Goal: Task Accomplishment & Management: Use online tool/utility

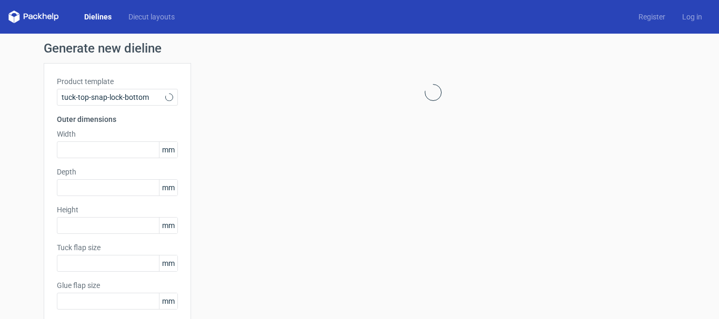
type input "15"
type input "10"
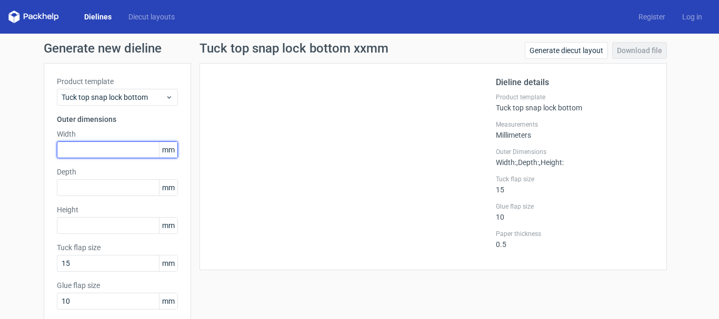
click at [97, 149] on input "text" at bounding box center [117, 150] width 121 height 17
type input "40"
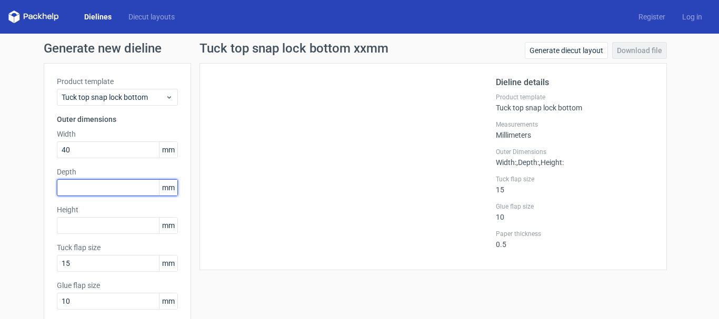
click at [69, 187] on input "text" at bounding box center [117, 187] width 121 height 17
type input "40"
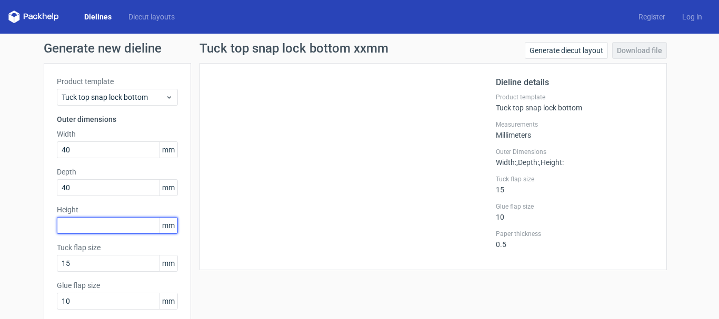
click at [72, 225] on input "text" at bounding box center [117, 225] width 121 height 17
type input "5"
type input "40"
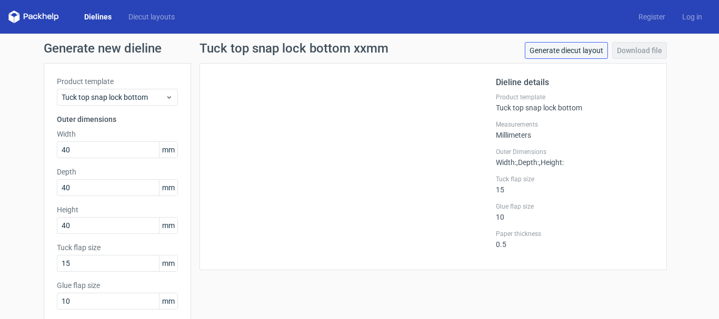
click at [538, 49] on link "Generate diecut layout" at bounding box center [566, 50] width 83 height 17
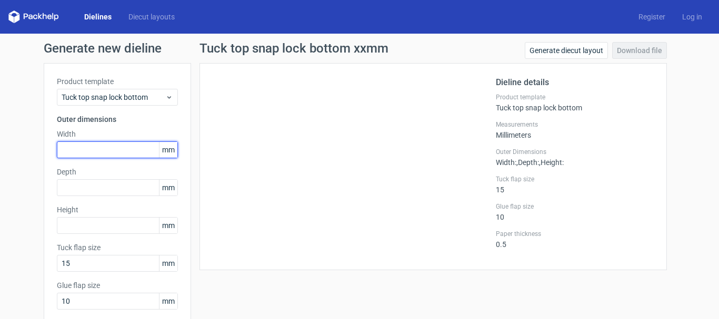
click at [86, 142] on input "text" at bounding box center [117, 150] width 121 height 17
type input "40"
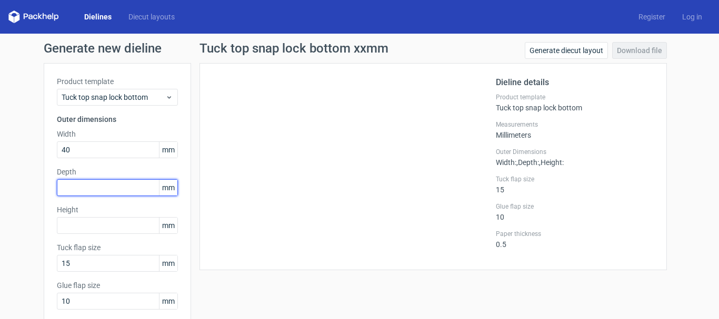
click at [135, 182] on input "text" at bounding box center [117, 187] width 121 height 17
type input "40"
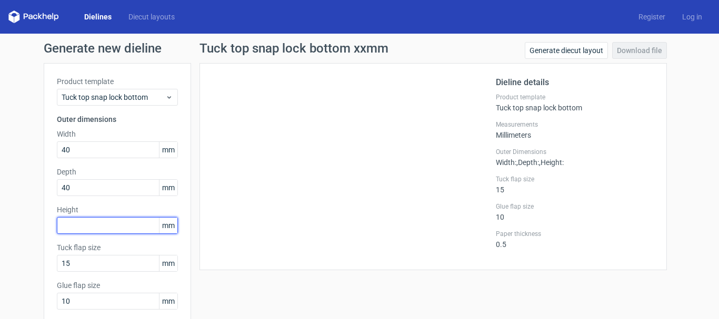
click at [96, 233] on input "text" at bounding box center [117, 225] width 121 height 17
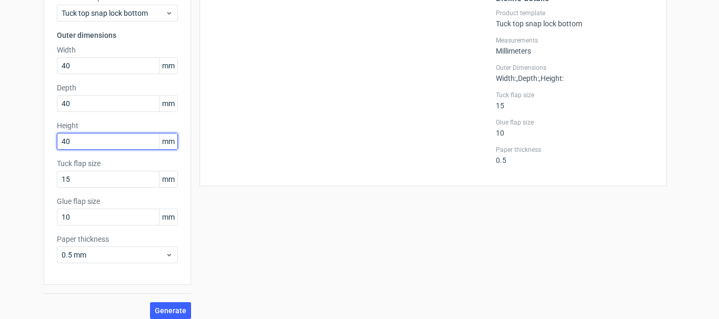
scroll to position [93, 0]
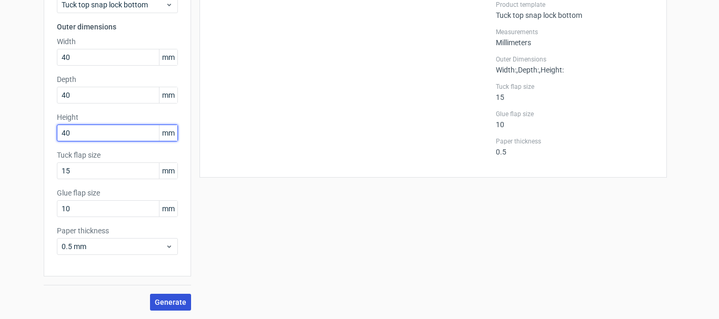
type input "40"
click at [183, 297] on button "Generate" at bounding box center [170, 302] width 41 height 17
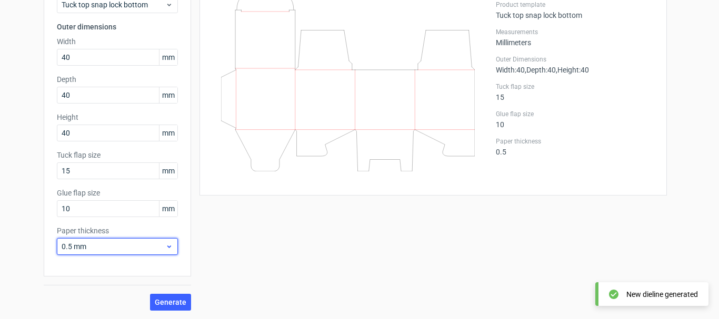
click at [88, 253] on div "0.5 mm" at bounding box center [117, 246] width 121 height 17
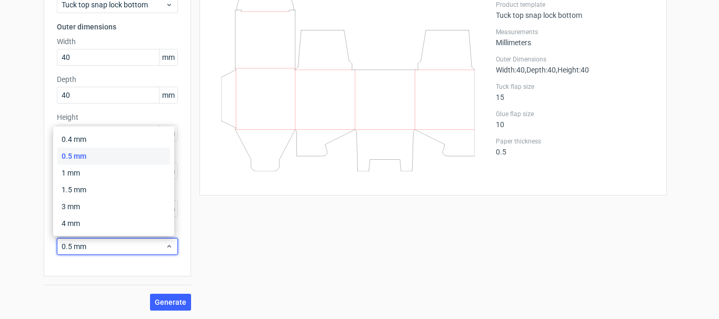
click at [181, 281] on div "Generate" at bounding box center [117, 294] width 147 height 34
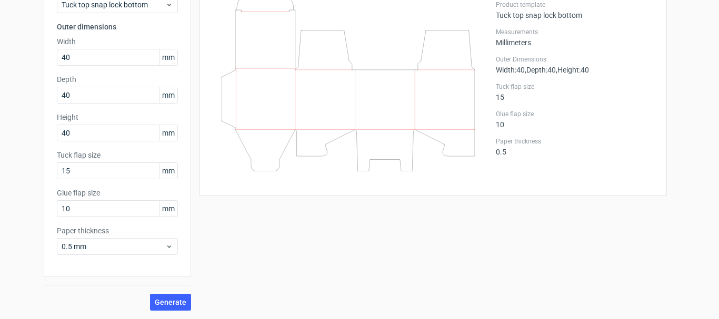
click at [181, 281] on div "Generate" at bounding box center [117, 294] width 147 height 34
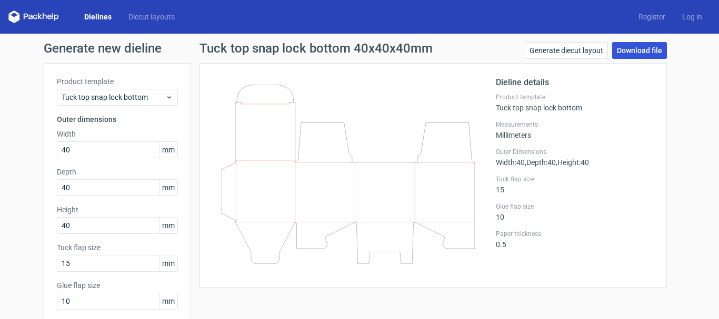
click at [612, 47] on link "Download file" at bounding box center [639, 50] width 55 height 17
